Goal: Find specific page/section: Find specific page/section

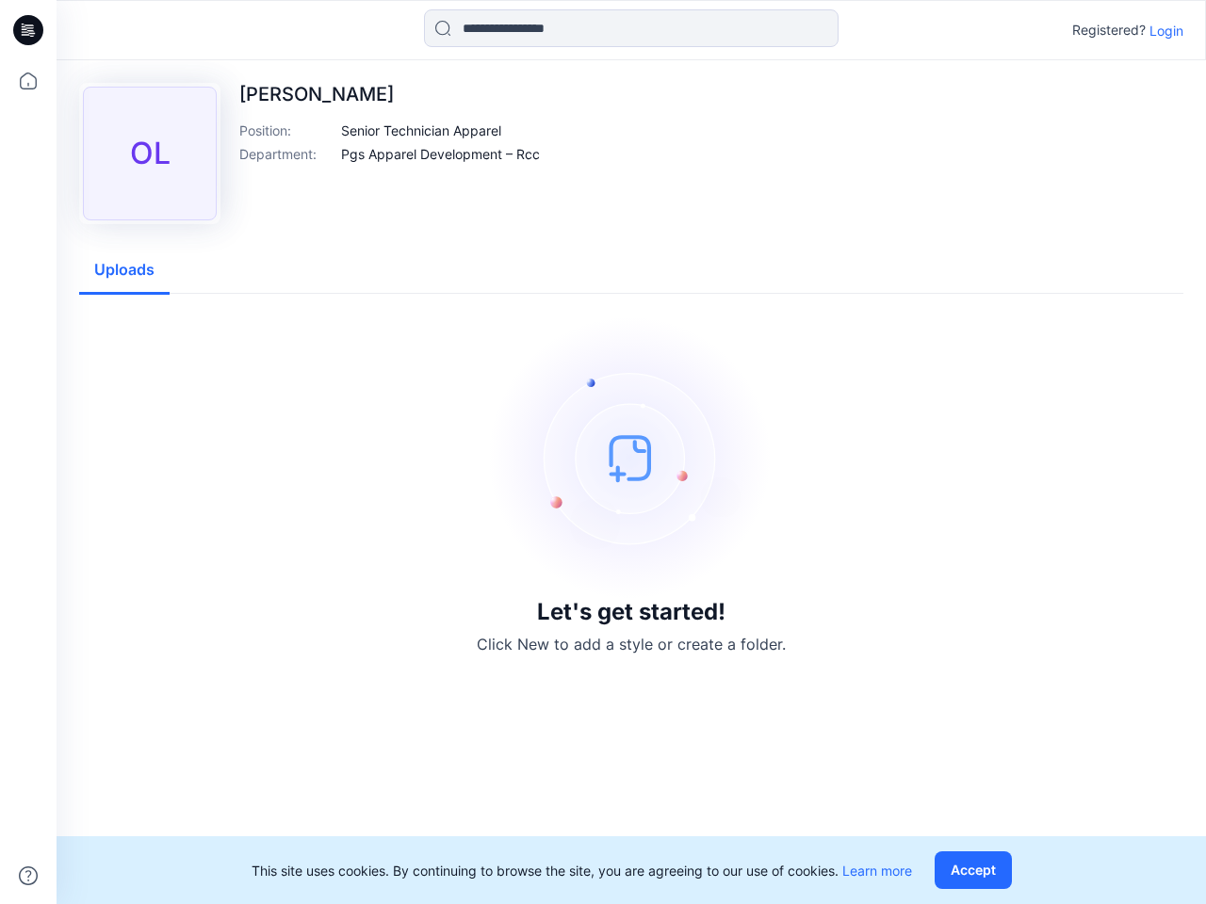
click at [603, 452] on img at bounding box center [631, 457] width 283 height 283
click at [29, 30] on icon at bounding box center [31, 30] width 8 height 1
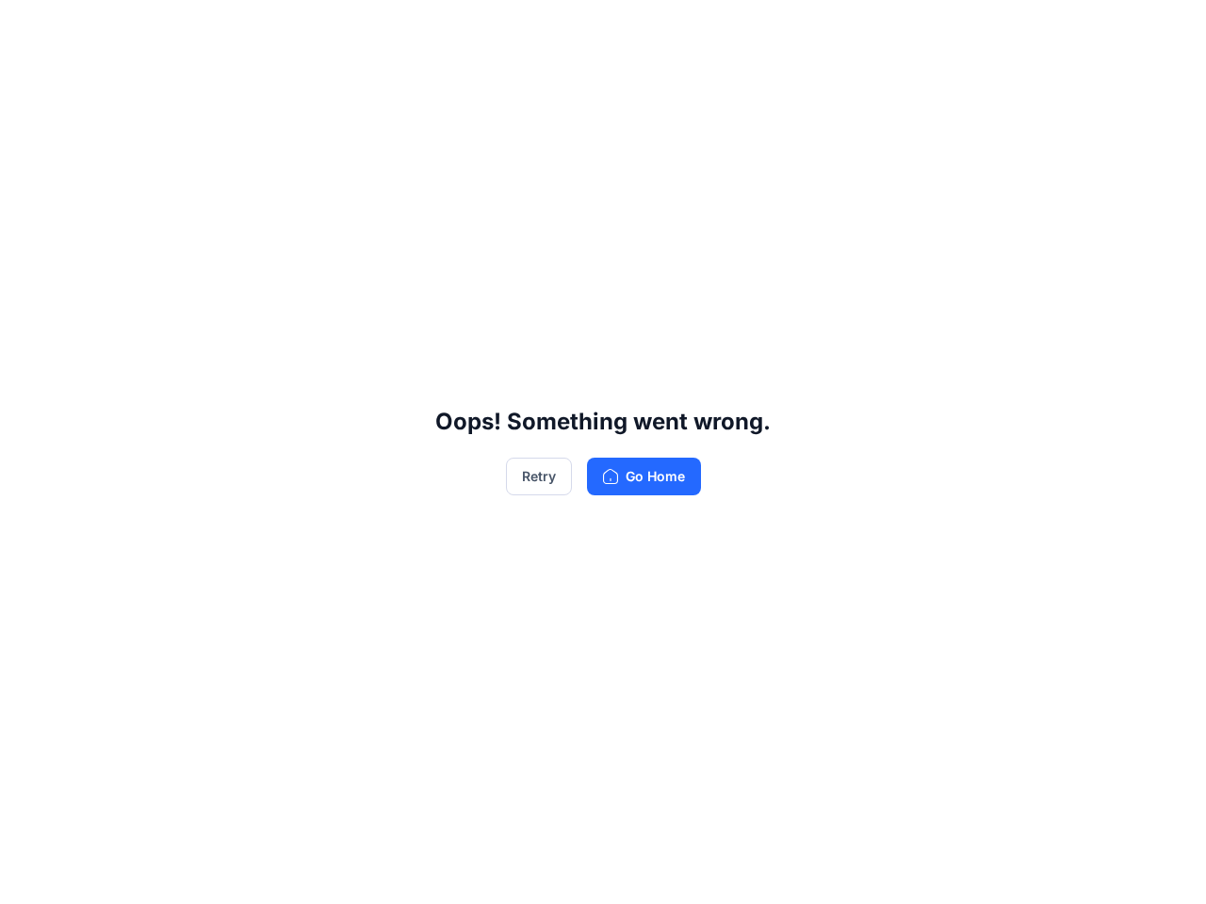
click at [28, 876] on div "Oops! Something went wrong. Retry Go Home" at bounding box center [603, 452] width 1206 height 904
click at [631, 28] on div "Oops! Something went wrong. Retry Go Home" at bounding box center [603, 452] width 1206 height 904
click at [1166, 30] on div "Oops! Something went wrong. Retry Go Home" at bounding box center [603, 452] width 1206 height 904
click at [422, 130] on div "Oops! Something went wrong. Retry Go Home" at bounding box center [603, 452] width 1206 height 904
click at [440, 154] on div "Oops! Something went wrong. Retry Go Home" at bounding box center [603, 452] width 1206 height 904
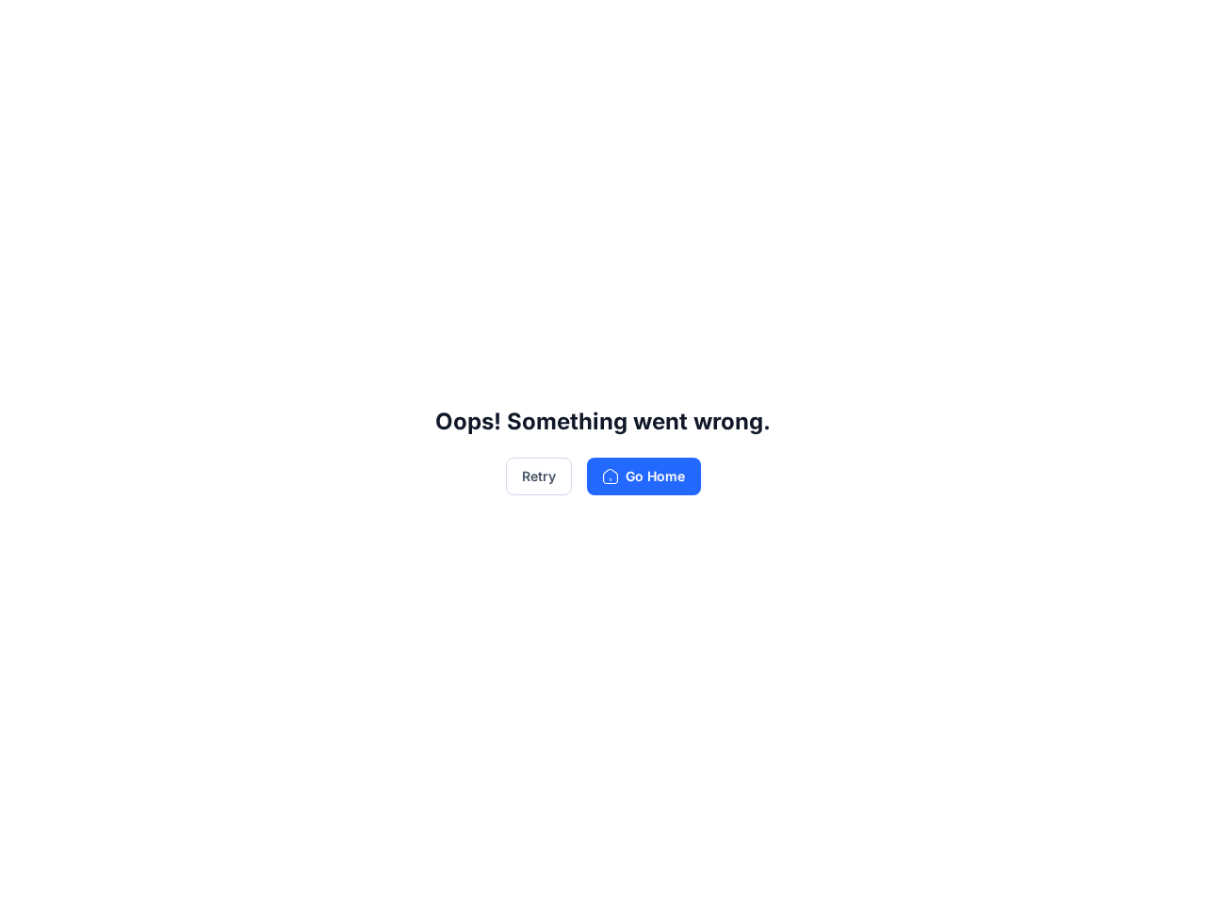
click at [124, 270] on div "Oops! Something went wrong. Retry Go Home" at bounding box center [603, 452] width 1206 height 904
click at [977, 870] on div "Oops! Something went wrong. Retry Go Home" at bounding box center [603, 452] width 1206 height 904
